Goal: Communication & Community: Answer question/provide support

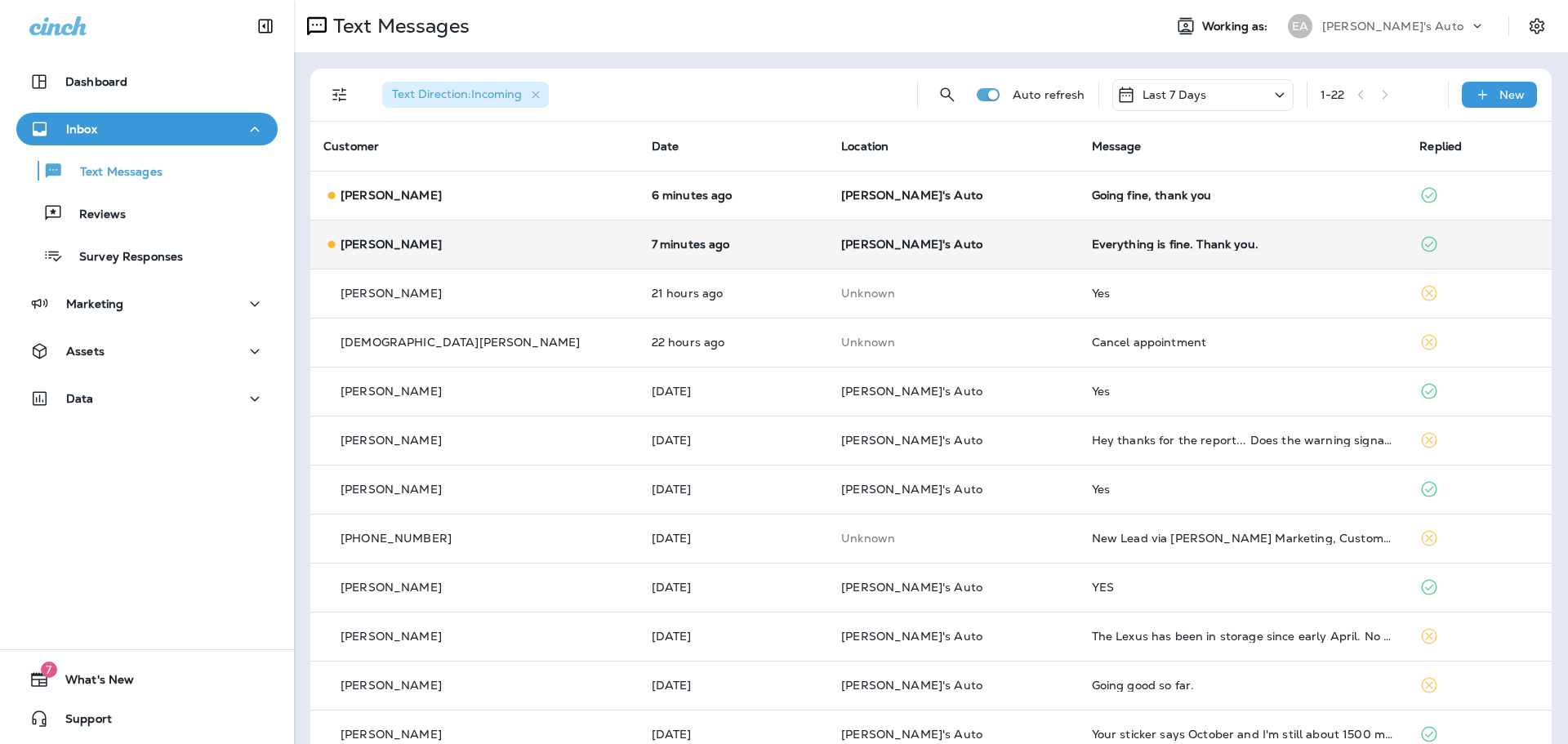
click at [525, 236] on div "[PERSON_NAME]" at bounding box center [473, 245] width 302 height 17
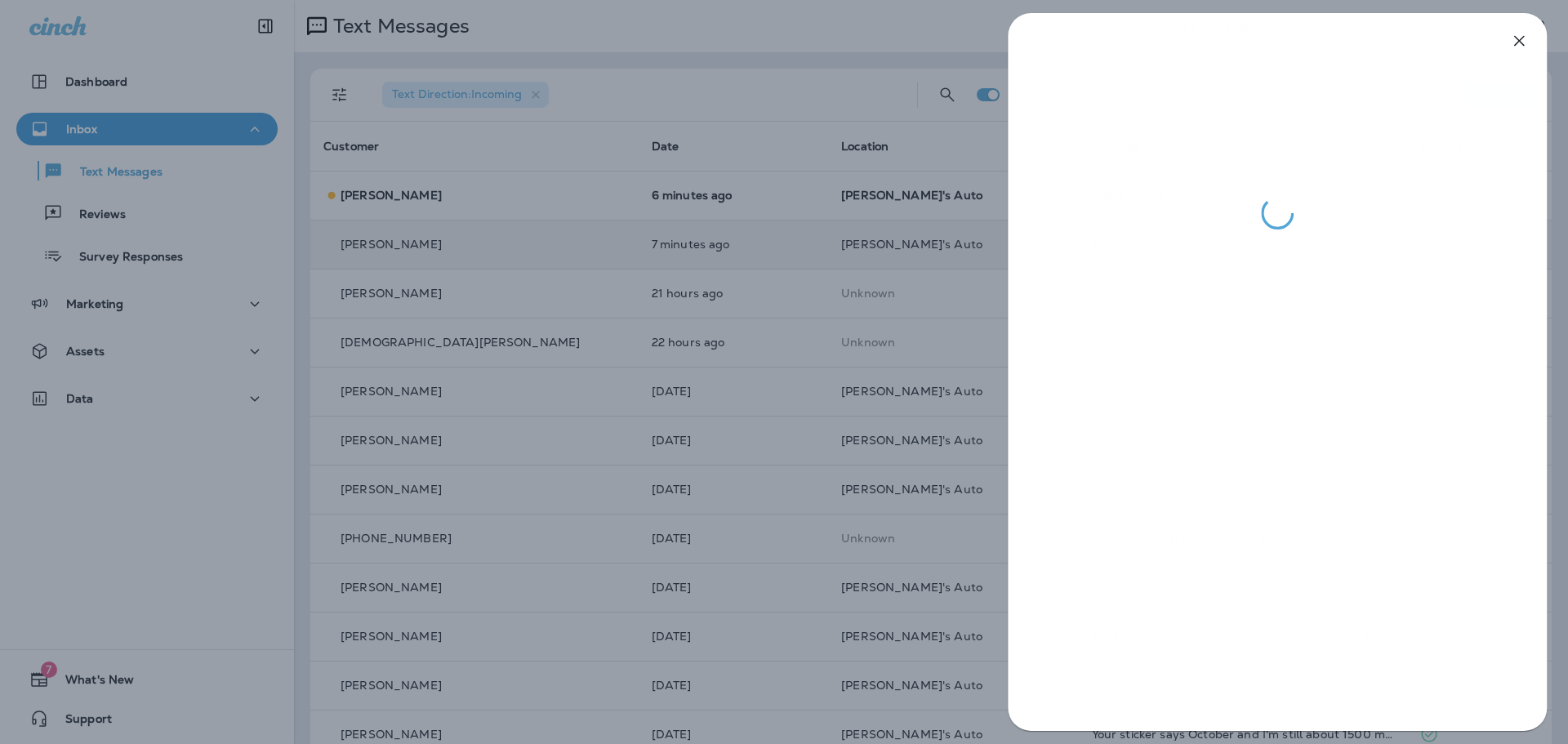
click at [701, 291] on div at bounding box center [784, 372] width 1568 height 744
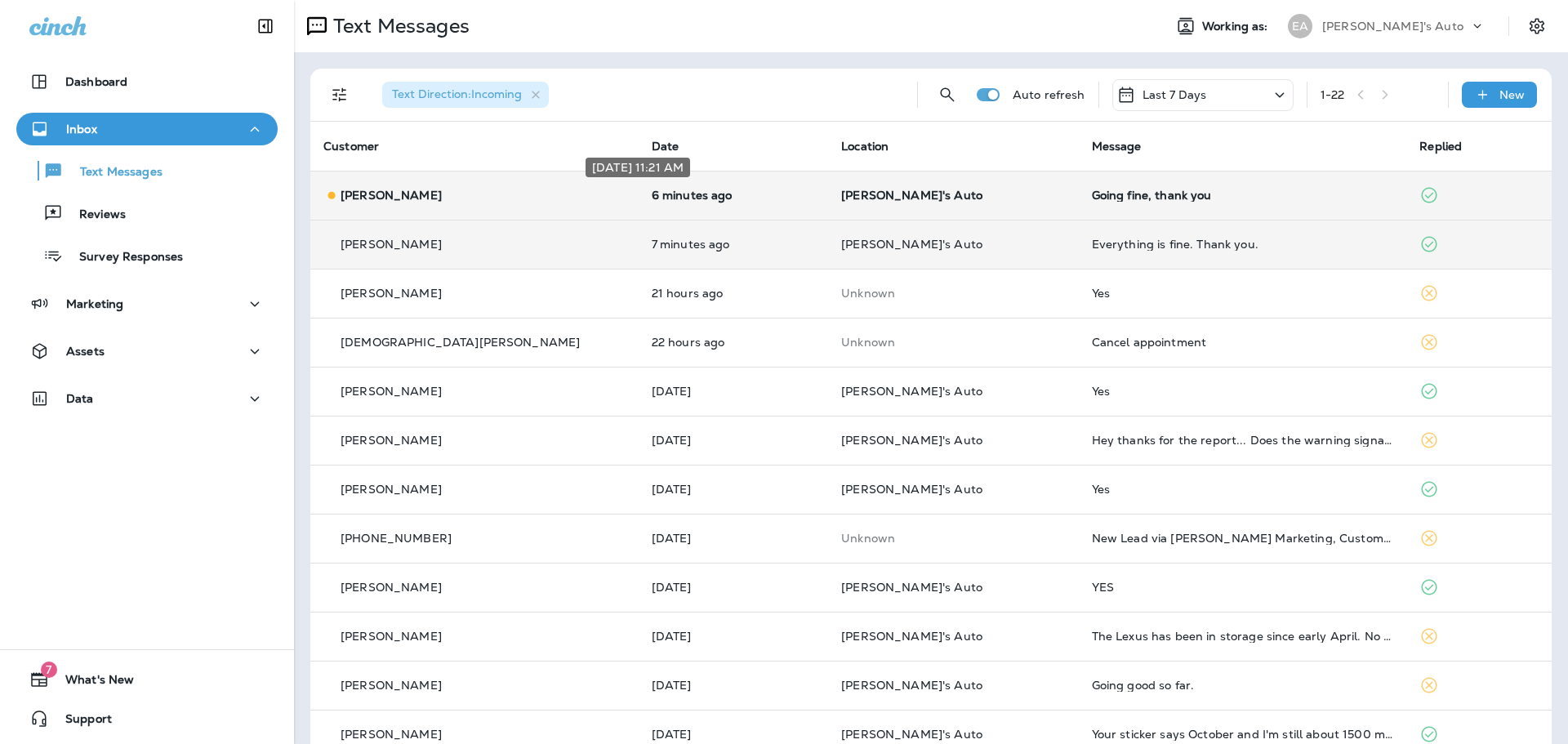
click at [652, 196] on p "6 minutes ago" at bounding box center [734, 196] width 164 height 13
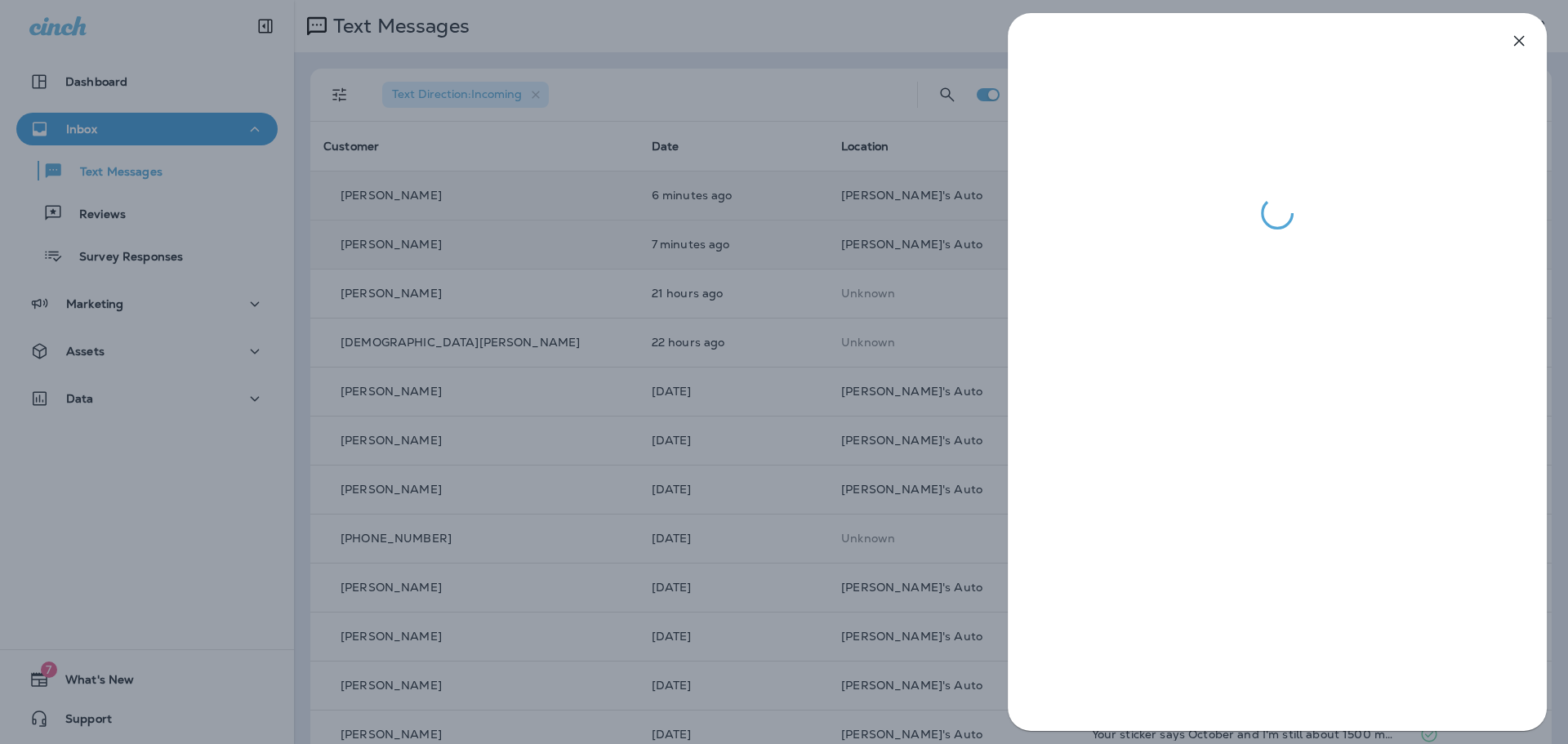
click at [142, 178] on div at bounding box center [784, 372] width 1568 height 744
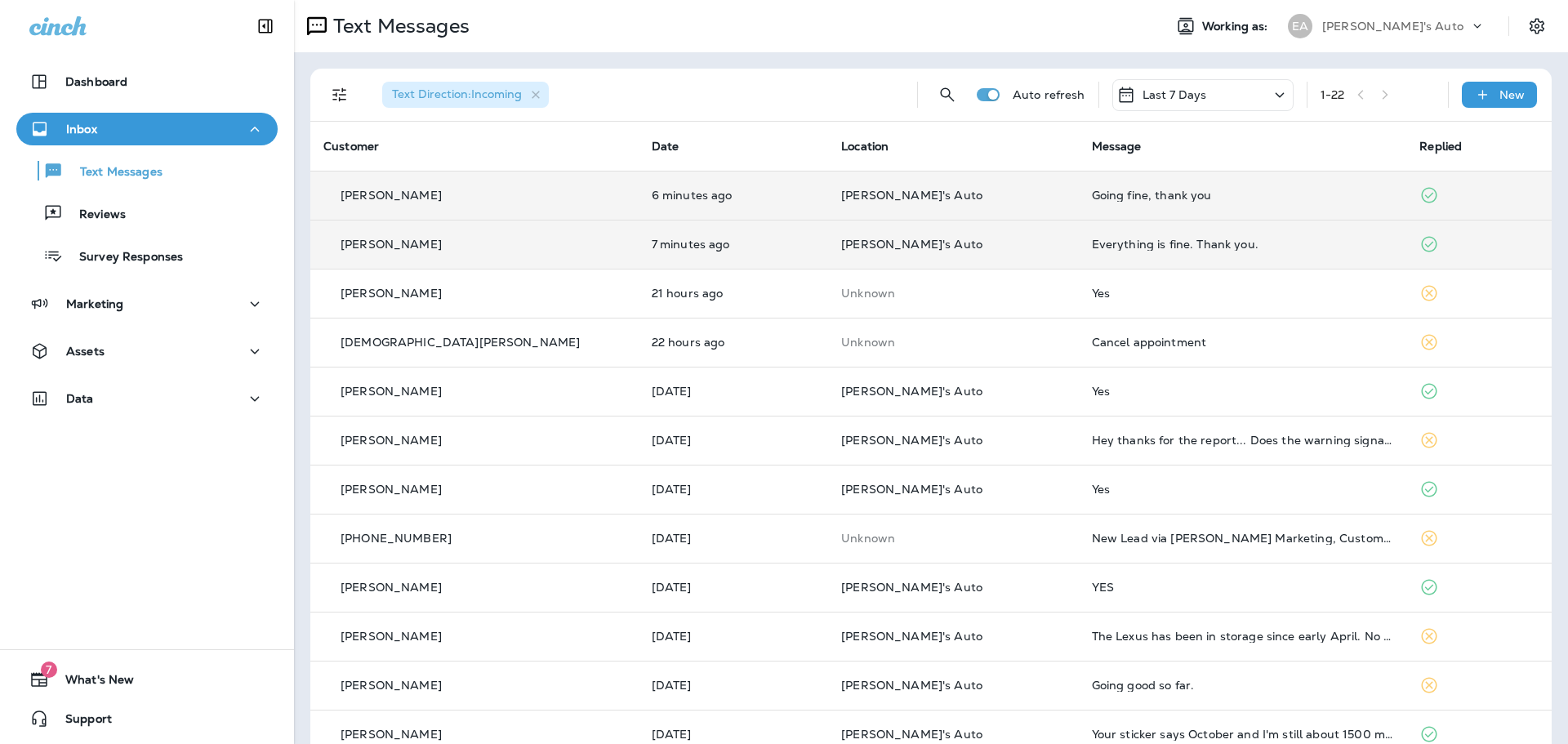
click at [638, 205] on td "6 minutes ago" at bounding box center [733, 195] width 190 height 49
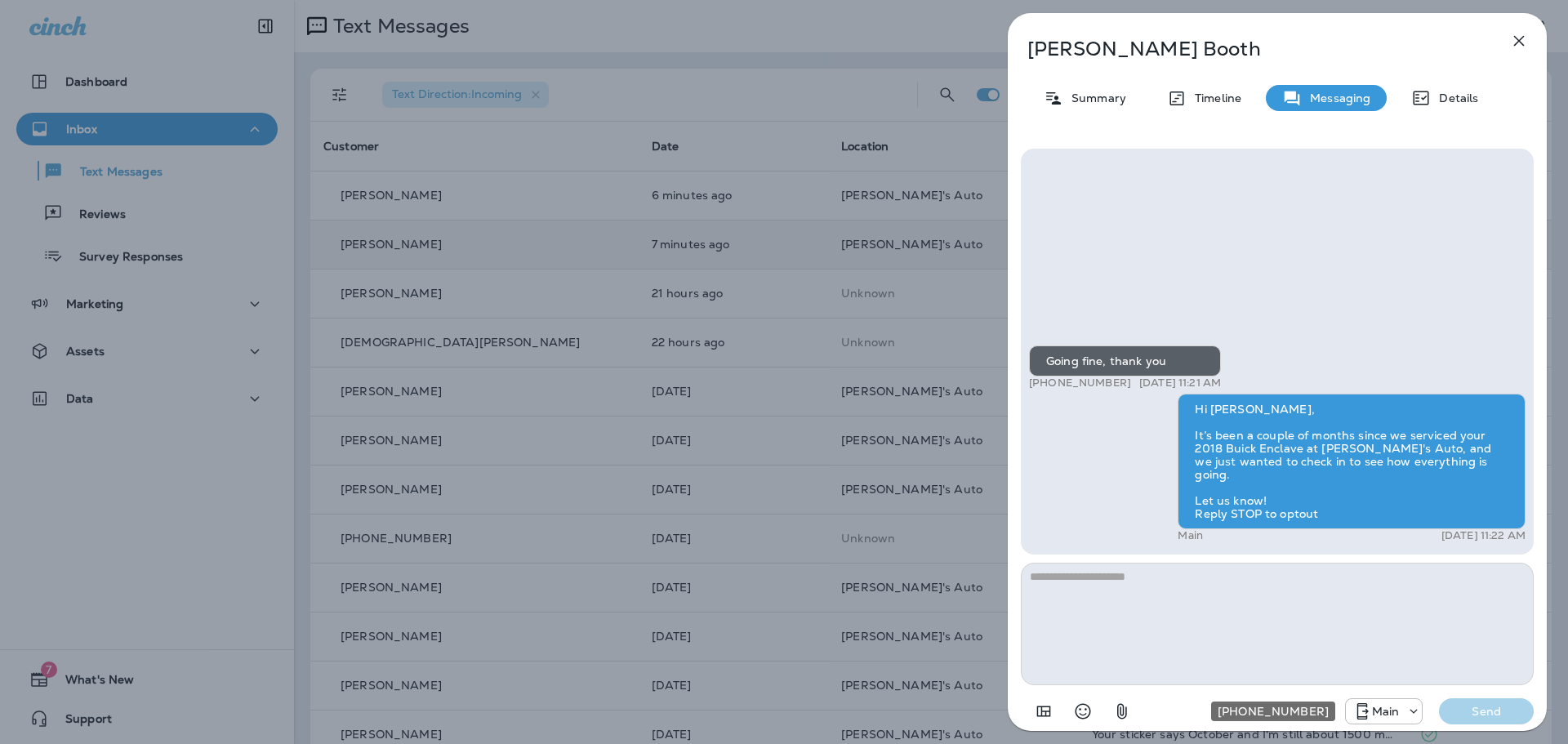
click at [1396, 708] on p "Main" at bounding box center [1386, 711] width 28 height 13
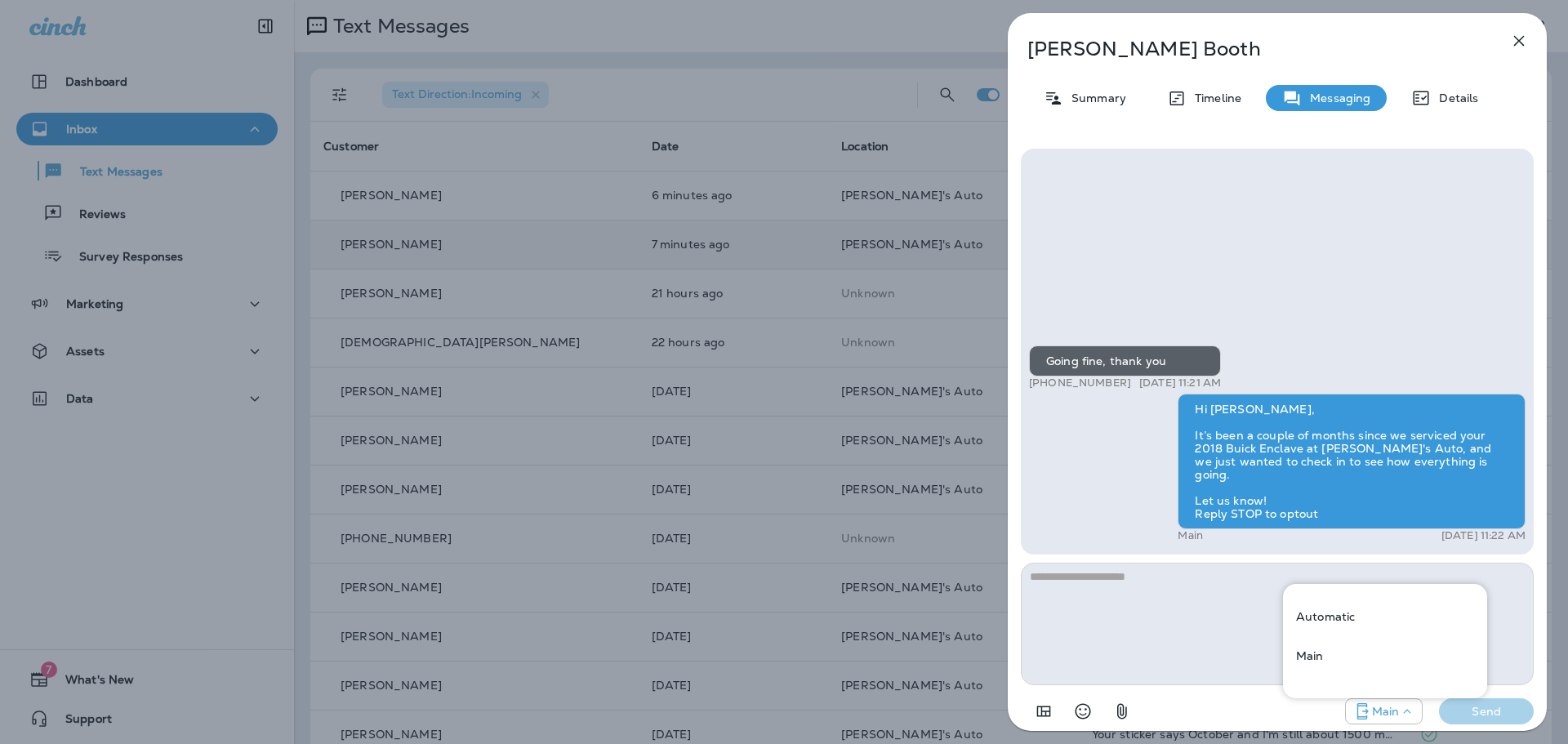
click at [911, 465] on div "[PERSON_NAME] Summary Timeline Messaging Details Going fine, thank you +1 (815)…" at bounding box center [784, 372] width 1568 height 744
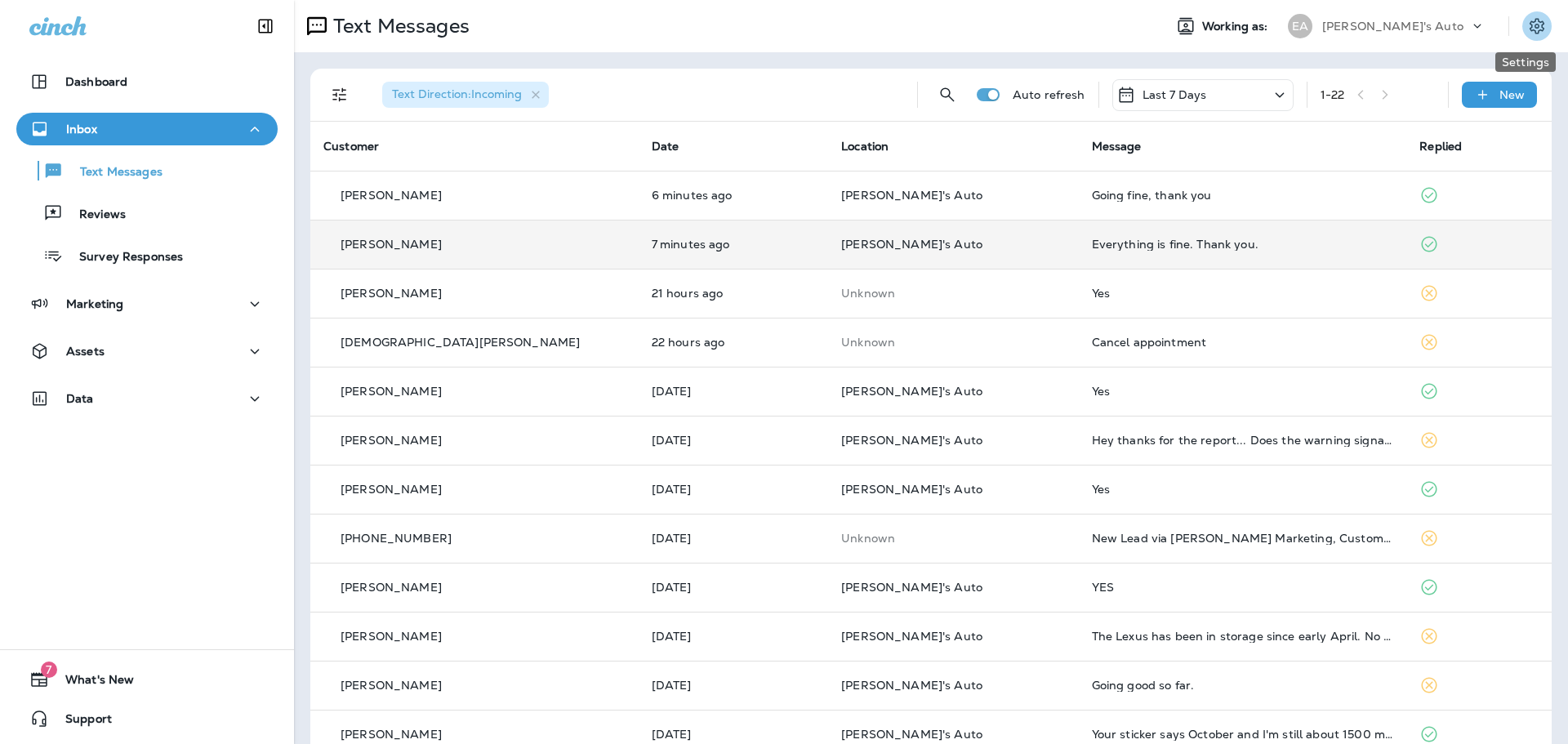
click at [1527, 24] on icon "Settings" at bounding box center [1537, 26] width 19 height 19
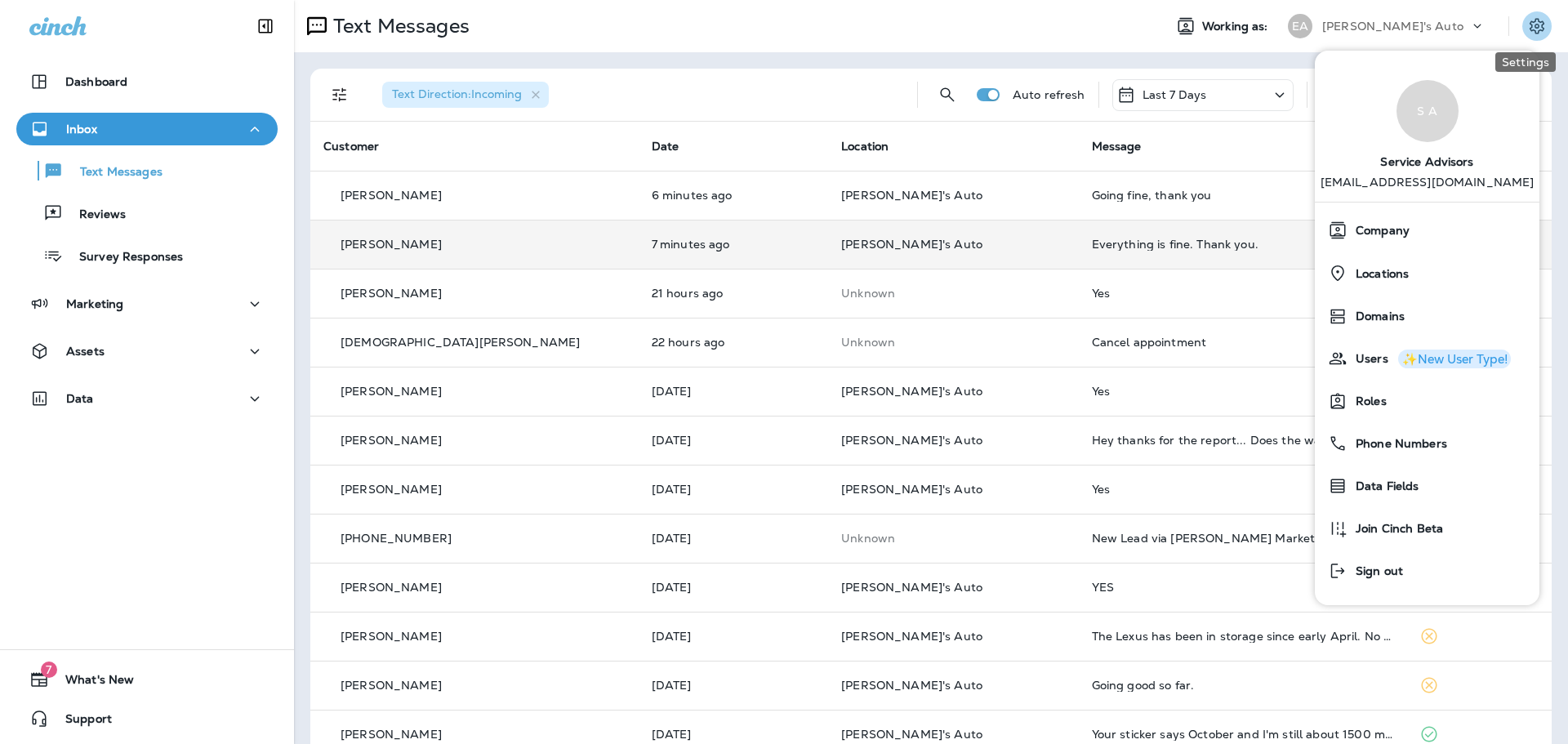
drag, startPoint x: 1526, startPoint y: 24, endPoint x: 1516, endPoint y: 34, distance: 14.1
click at [1529, 24] on icon "Settings" at bounding box center [1536, 26] width 14 height 15
